Goal: Transaction & Acquisition: Subscribe to service/newsletter

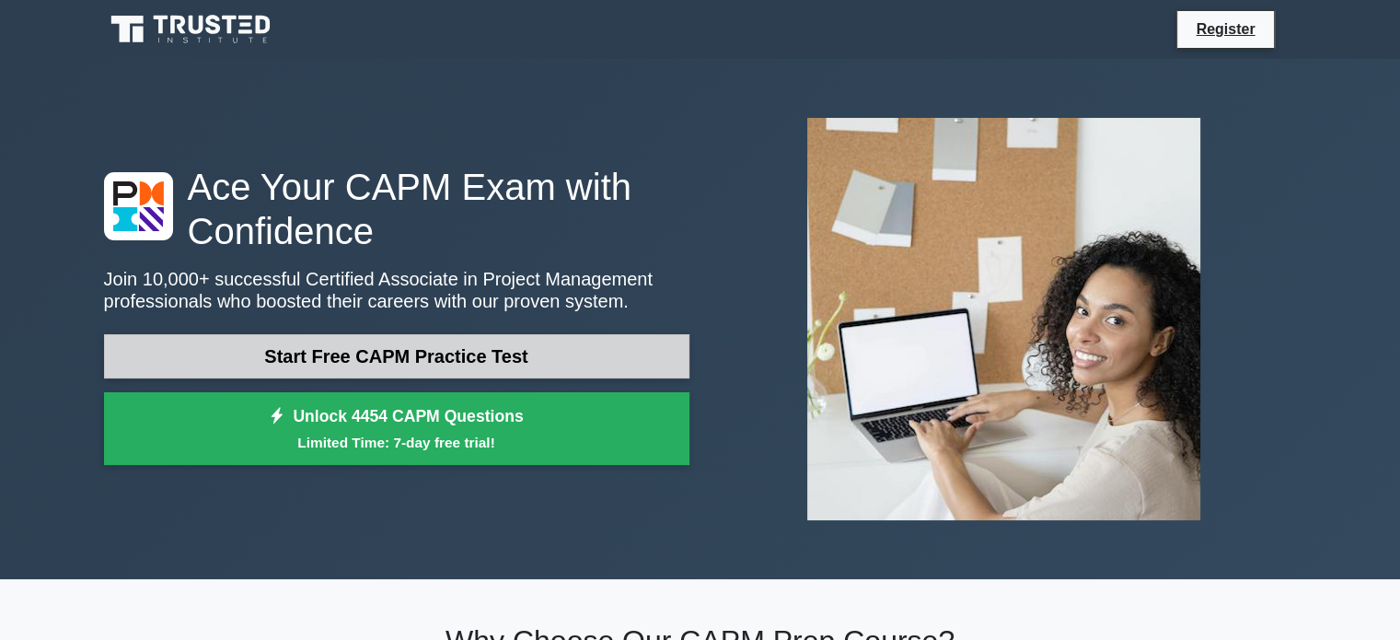
click at [535, 349] on link "Start Free CAPM Practice Test" at bounding box center [396, 356] width 585 height 44
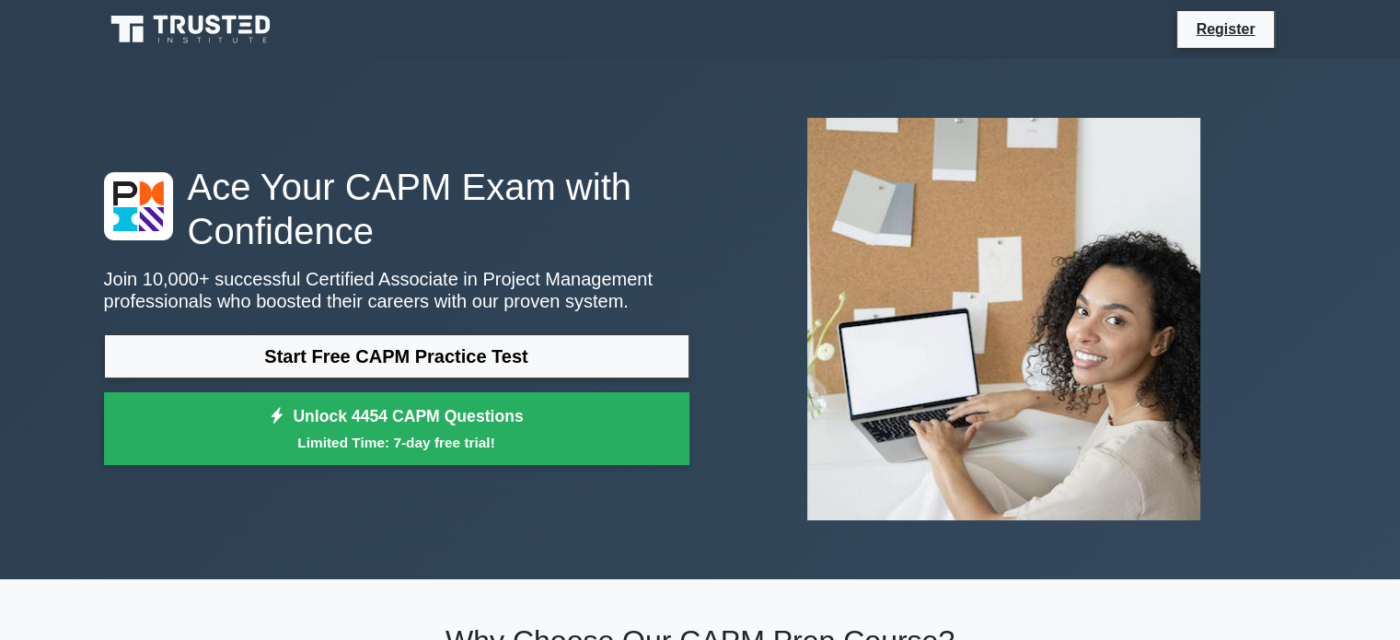
click at [455, 422] on link "Unlock 4454 CAPM Questions Limited Time: 7-day free trial!" at bounding box center [396, 429] width 585 height 74
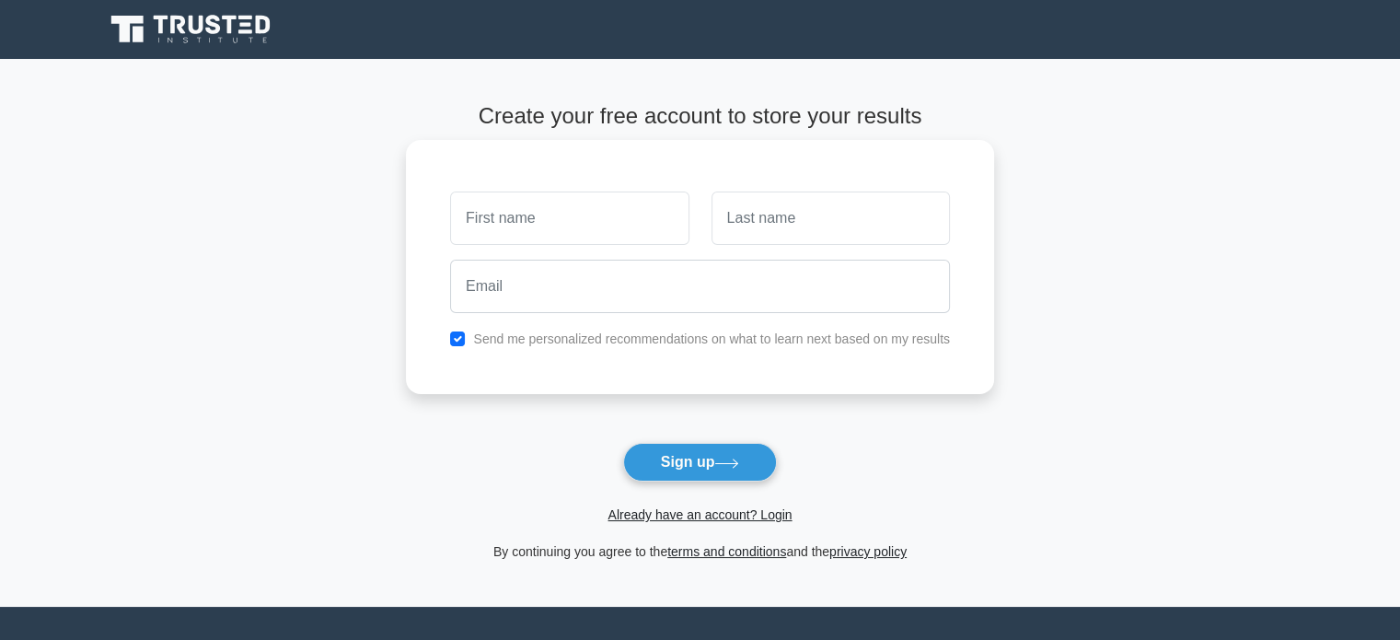
click at [598, 222] on input "text" at bounding box center [569, 217] width 238 height 53
type input "ridzuan"
click at [769, 220] on input "text" at bounding box center [830, 217] width 238 height 53
type input "[PERSON_NAME]"
click at [471, 214] on input "ridzuan" at bounding box center [569, 217] width 238 height 53
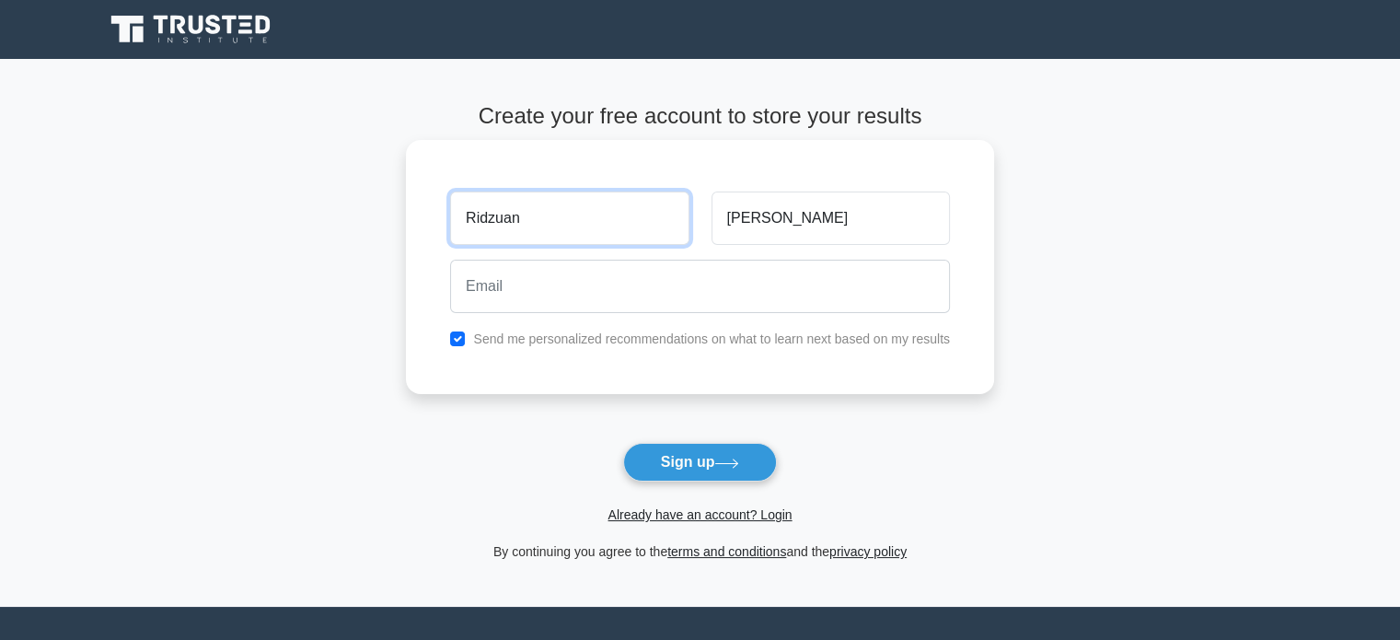
type input "Ridzuan"
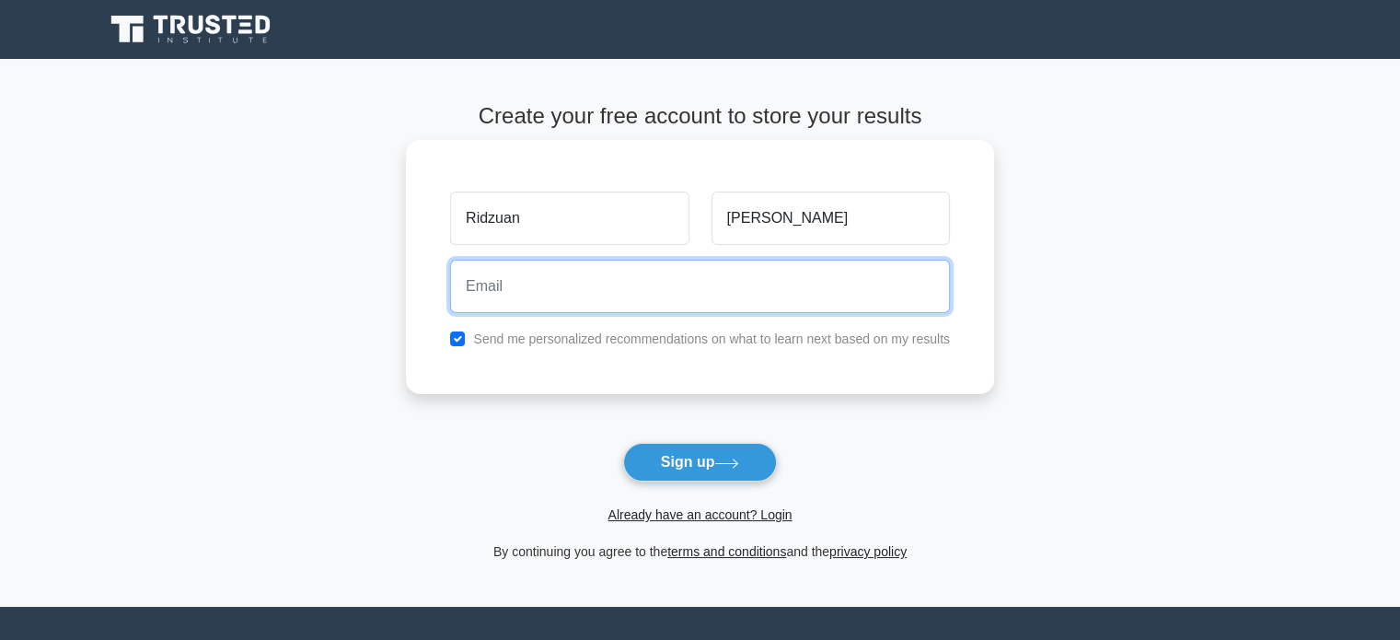
click at [507, 271] on input "email" at bounding box center [700, 285] width 500 height 53
type input "[EMAIL_ADDRESS][DOMAIN_NAME]"
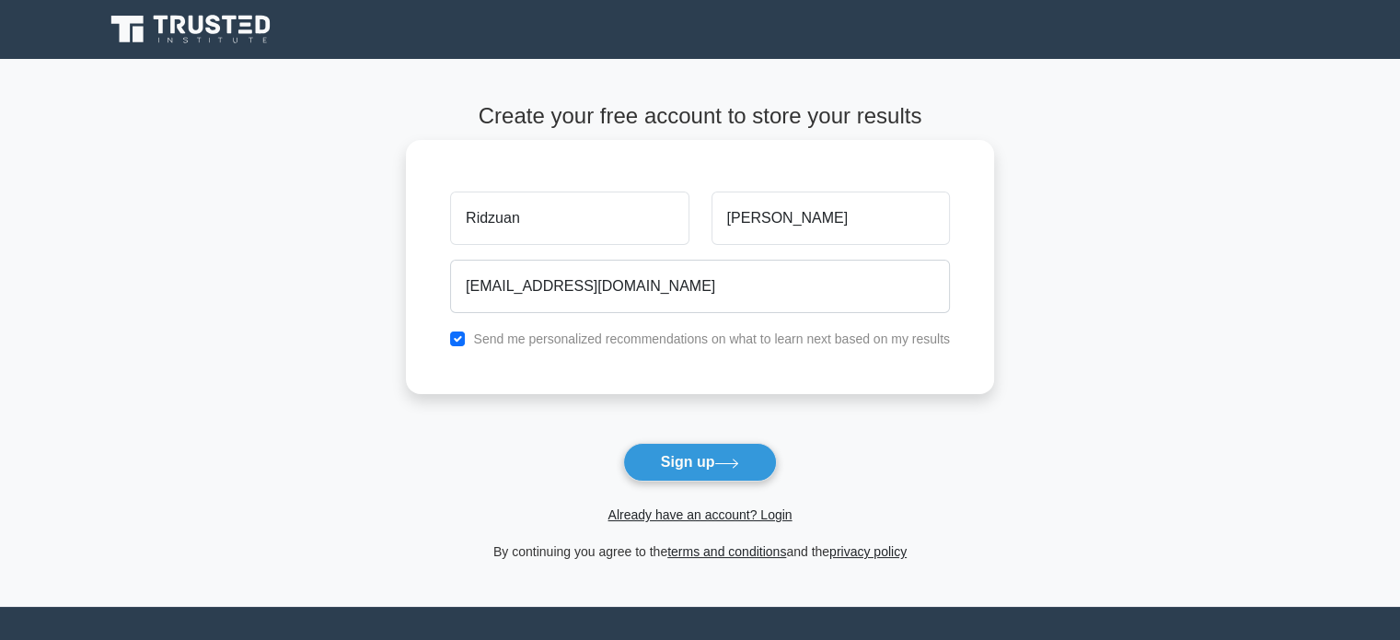
click at [615, 341] on label "Send me personalized recommendations on what to learn next based on my results" at bounding box center [711, 338] width 477 height 15
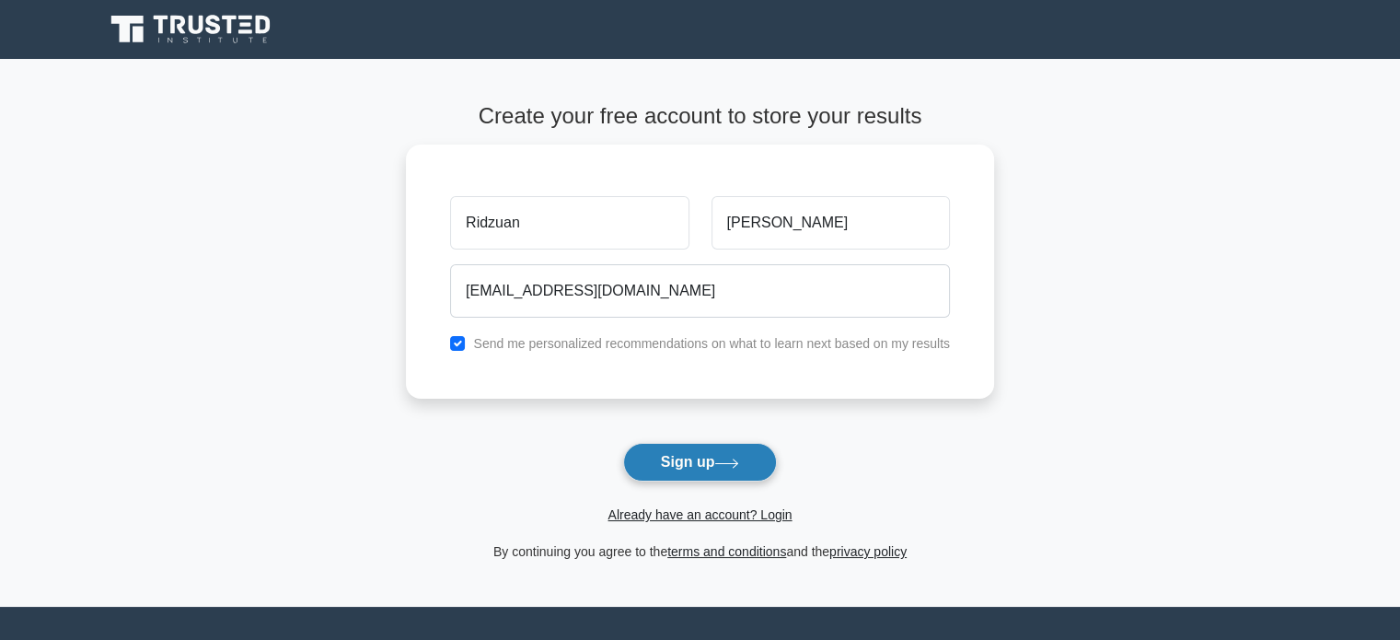
click at [706, 456] on button "Sign up" at bounding box center [700, 462] width 155 height 39
